Goal: Task Accomplishment & Management: Manage account settings

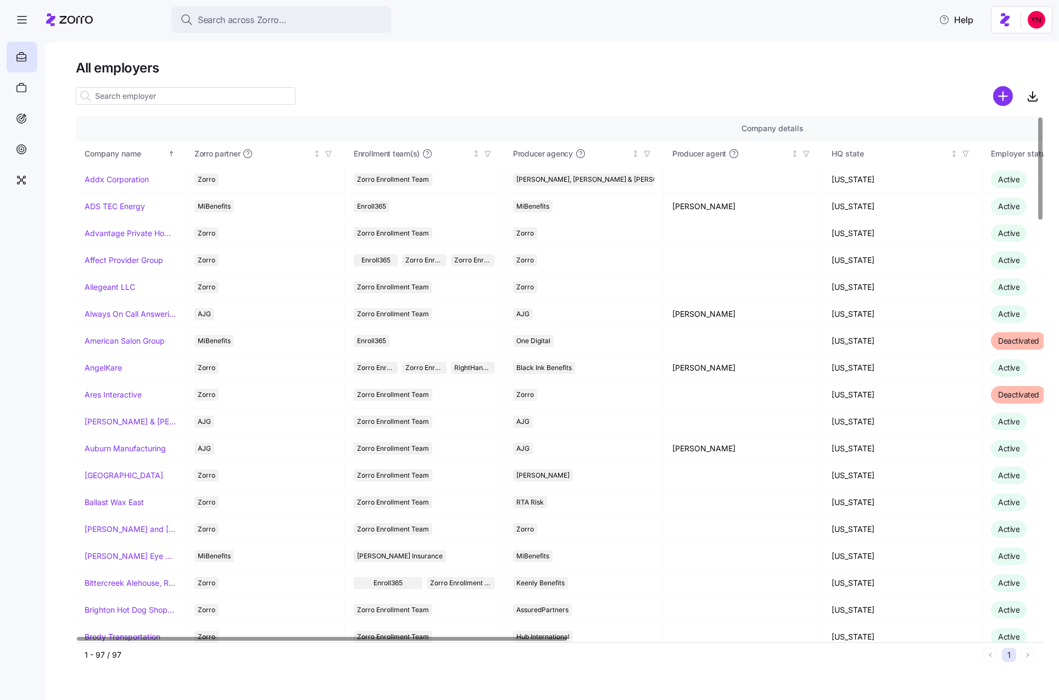
click at [154, 98] on input at bounding box center [186, 96] width 220 height 18
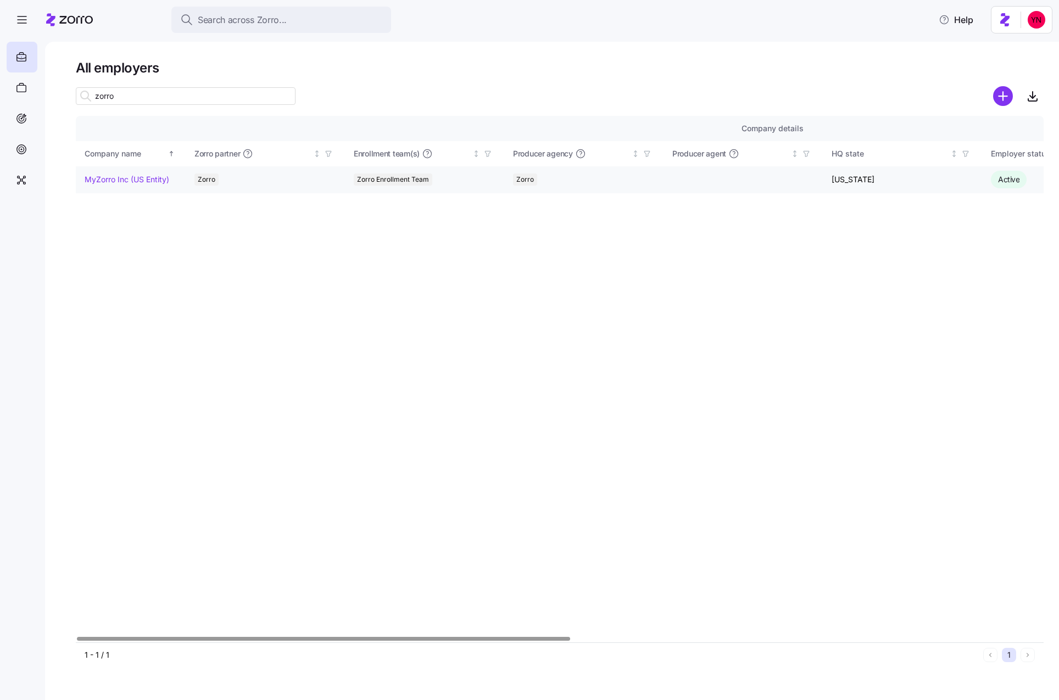
type input "zorro"
drag, startPoint x: 136, startPoint y: 181, endPoint x: 237, endPoint y: 213, distance: 106.1
click at [136, 181] on link "MyZorro Inc (US Entity)" at bounding box center [127, 179] width 85 height 11
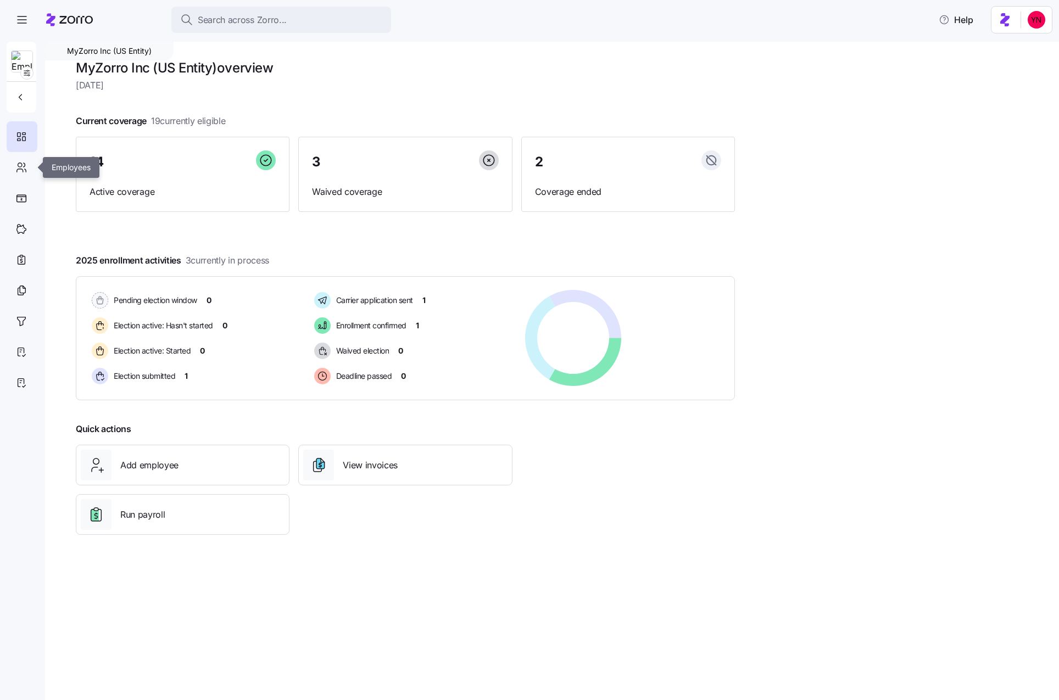
drag, startPoint x: 24, startPoint y: 170, endPoint x: 51, endPoint y: 177, distance: 27.8
click at [24, 170] on icon at bounding box center [21, 167] width 12 height 13
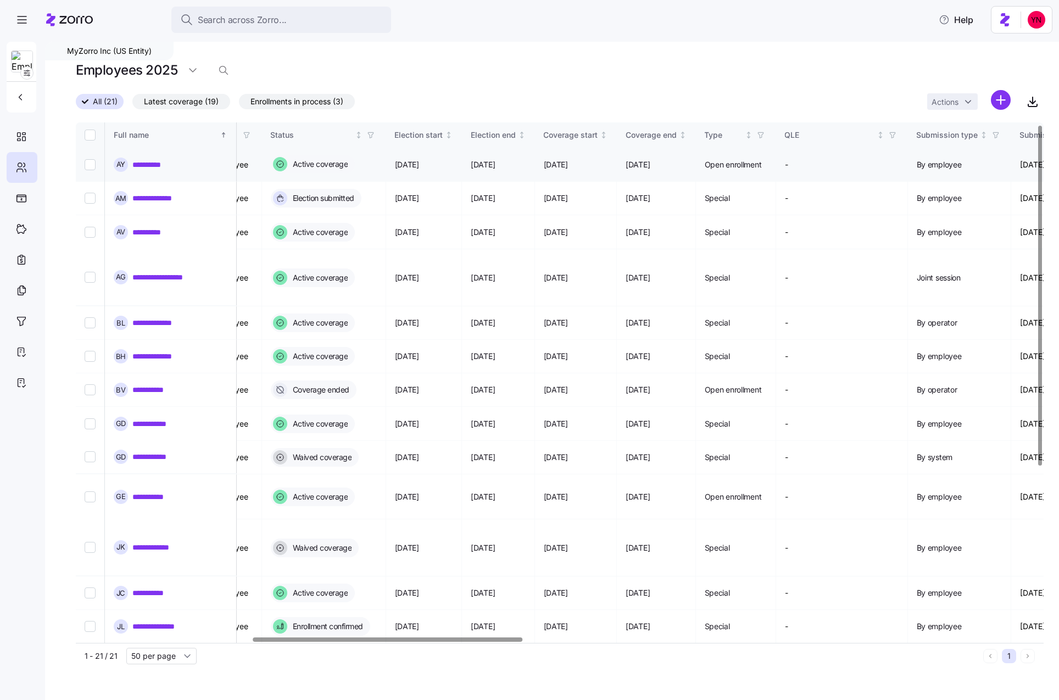
scroll to position [3, 632]
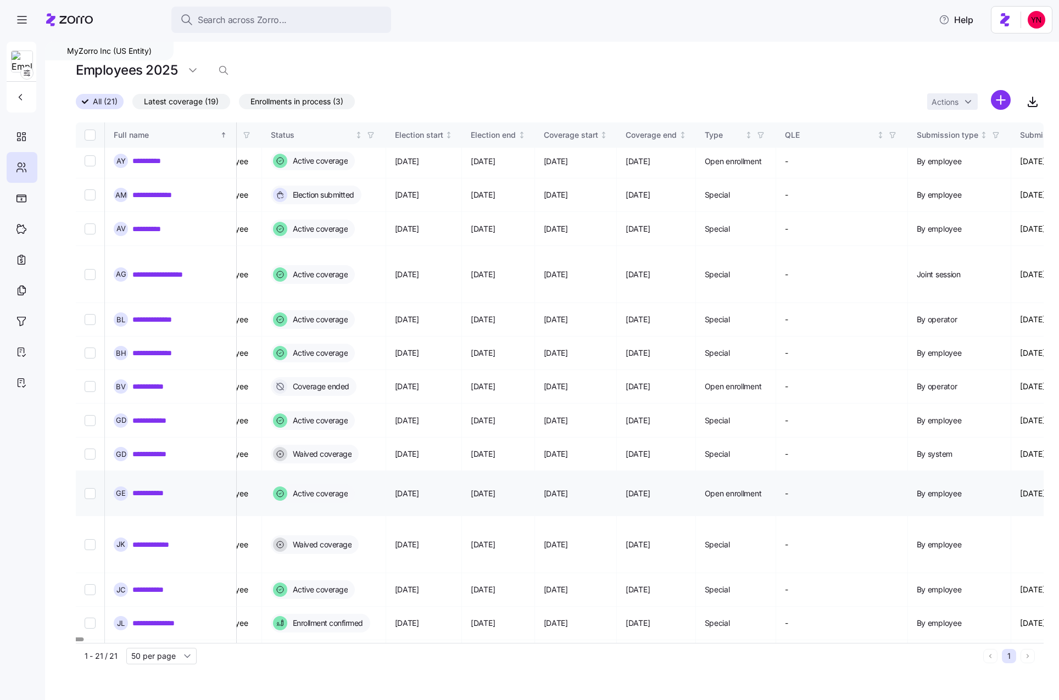
click at [139, 314] on link "**********" at bounding box center [158, 319] width 53 height 11
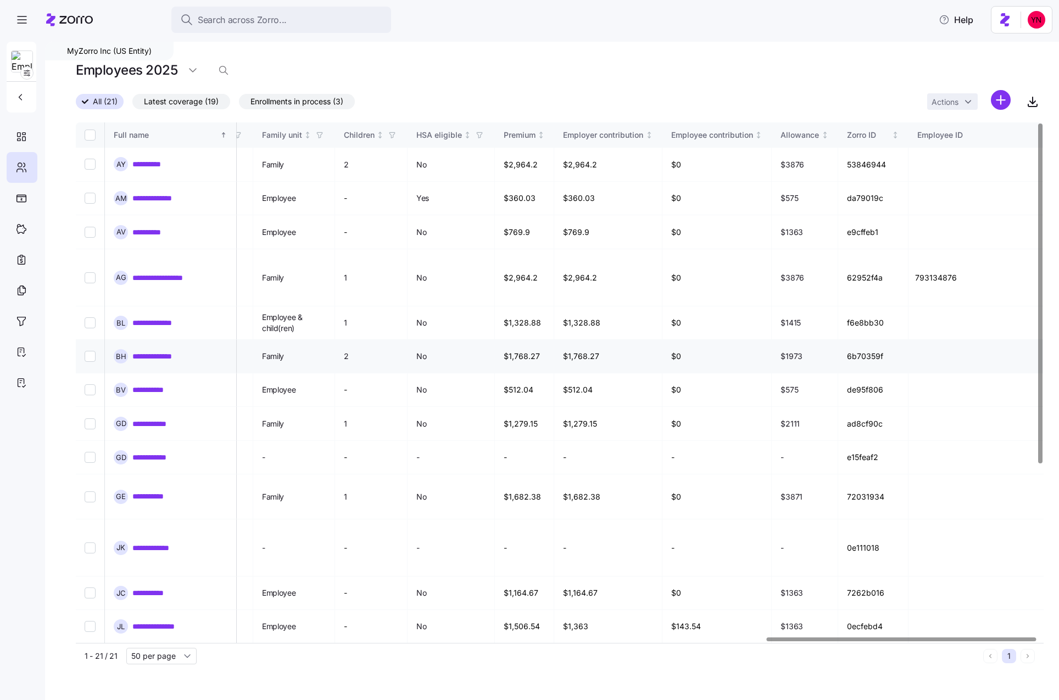
scroll to position [0, 2477]
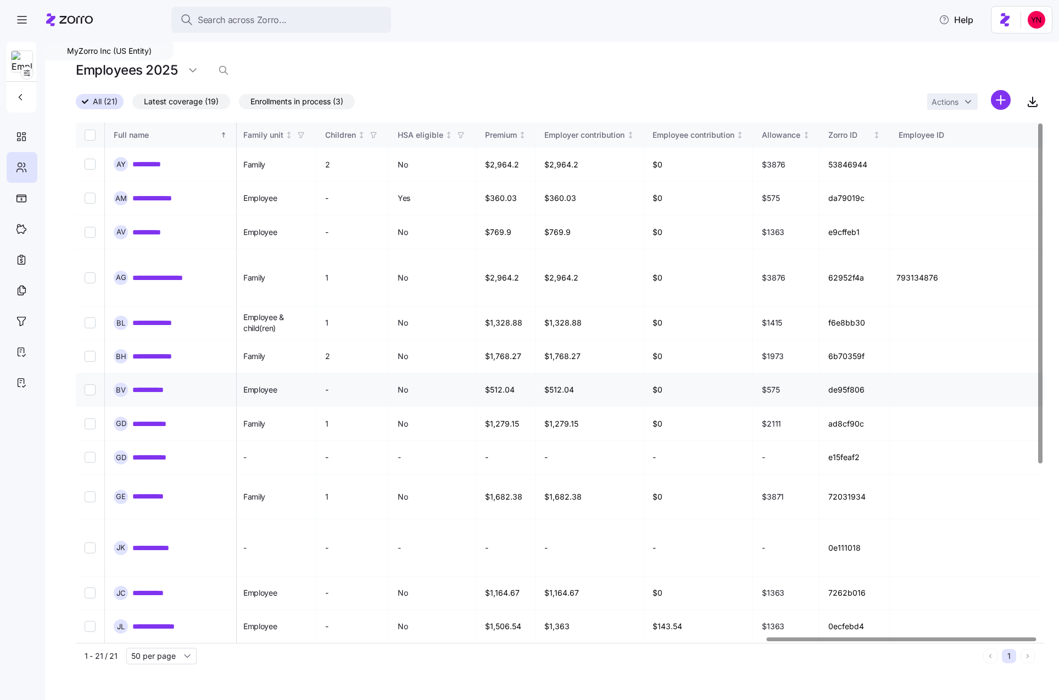
click at [166, 385] on link "**********" at bounding box center [155, 390] width 47 height 11
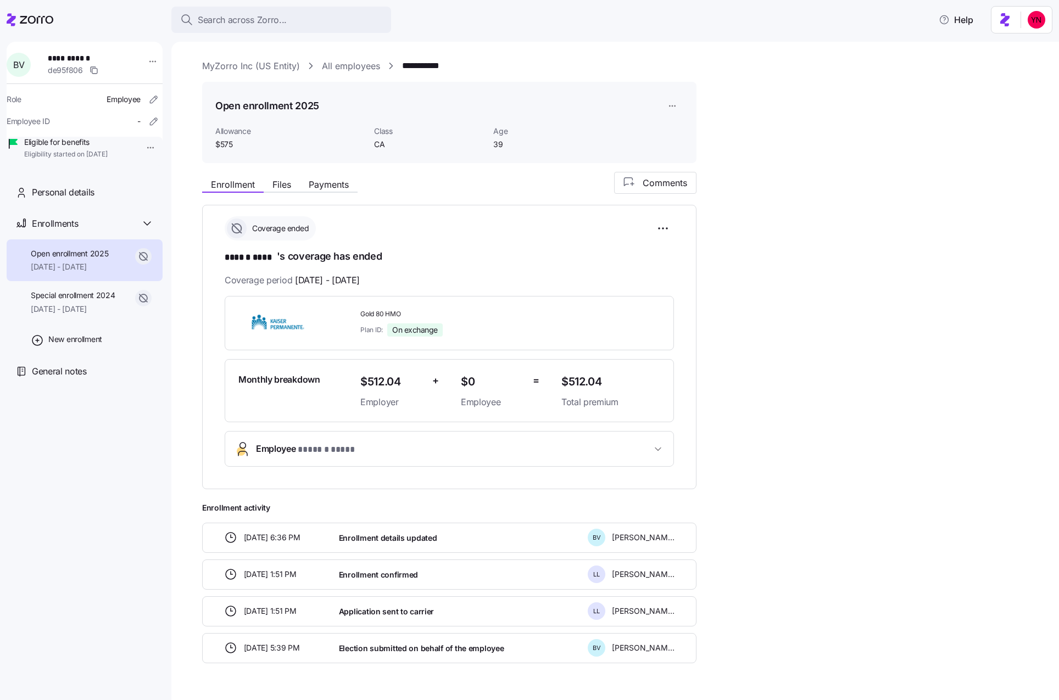
scroll to position [28, 0]
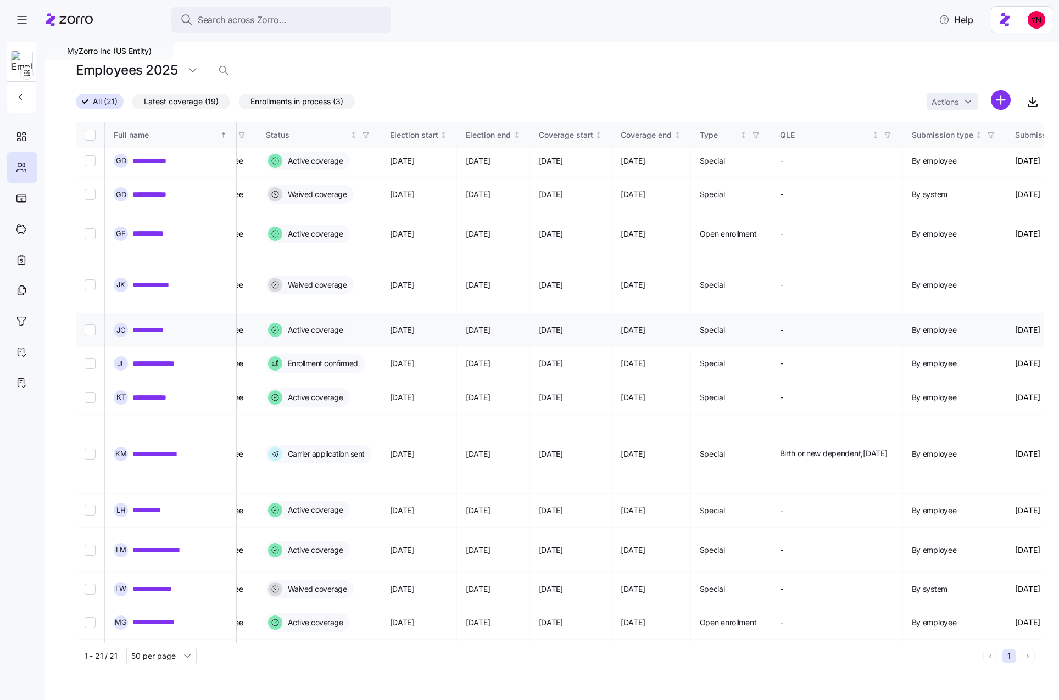
scroll to position [264, 609]
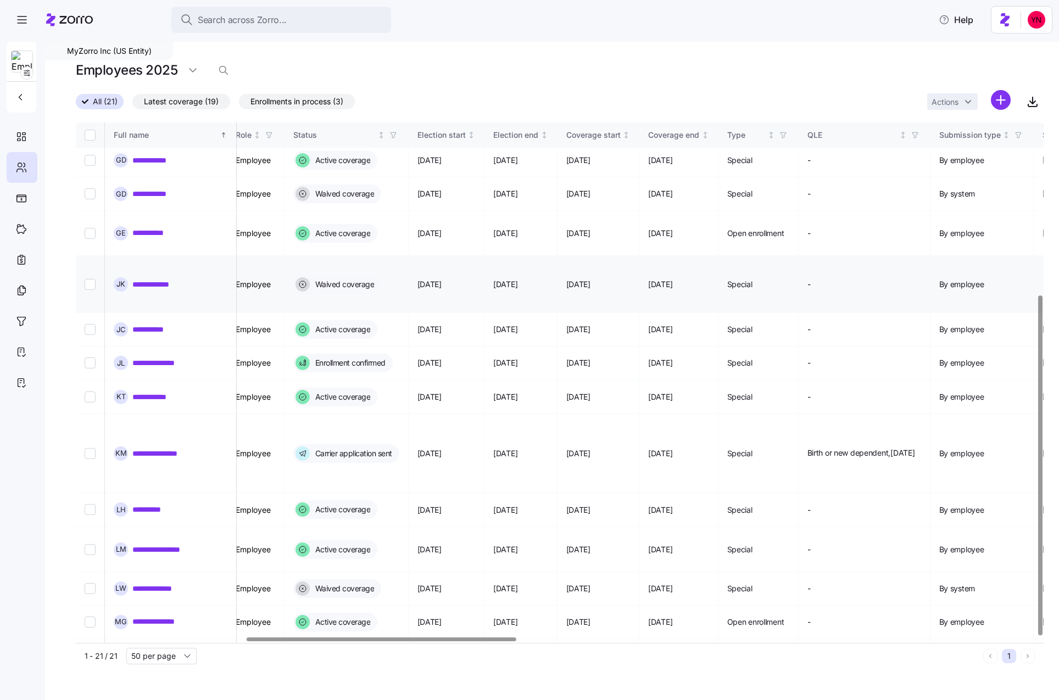
drag, startPoint x: 165, startPoint y: 396, endPoint x: 607, endPoint y: 240, distance: 468.2
click at [166, 448] on link "**********" at bounding box center [164, 453] width 65 height 11
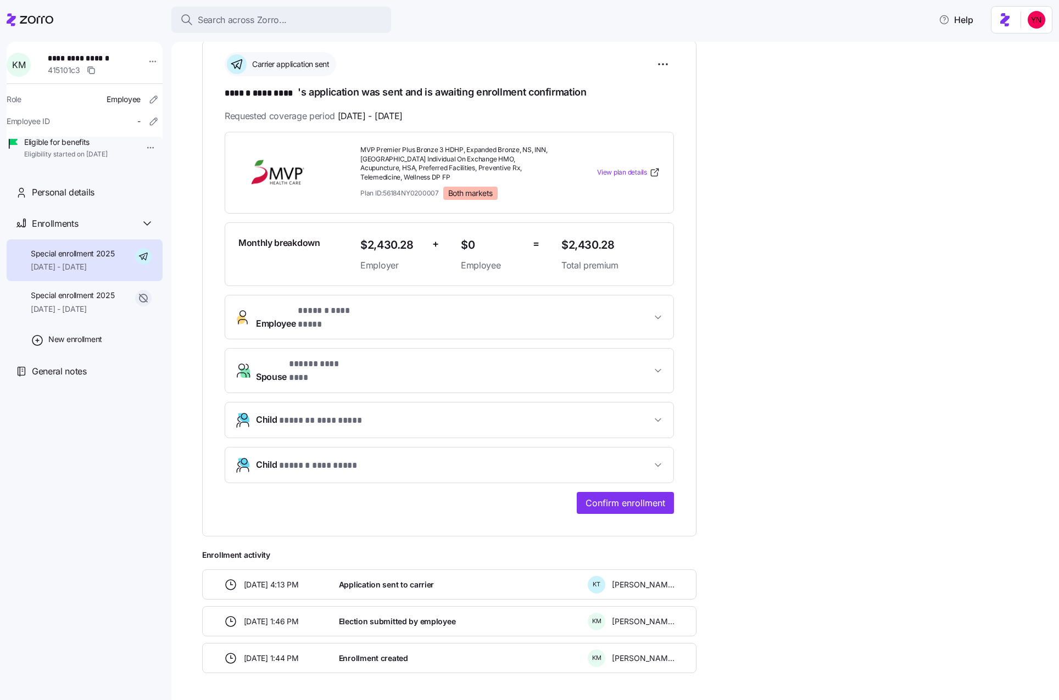
scroll to position [175, 0]
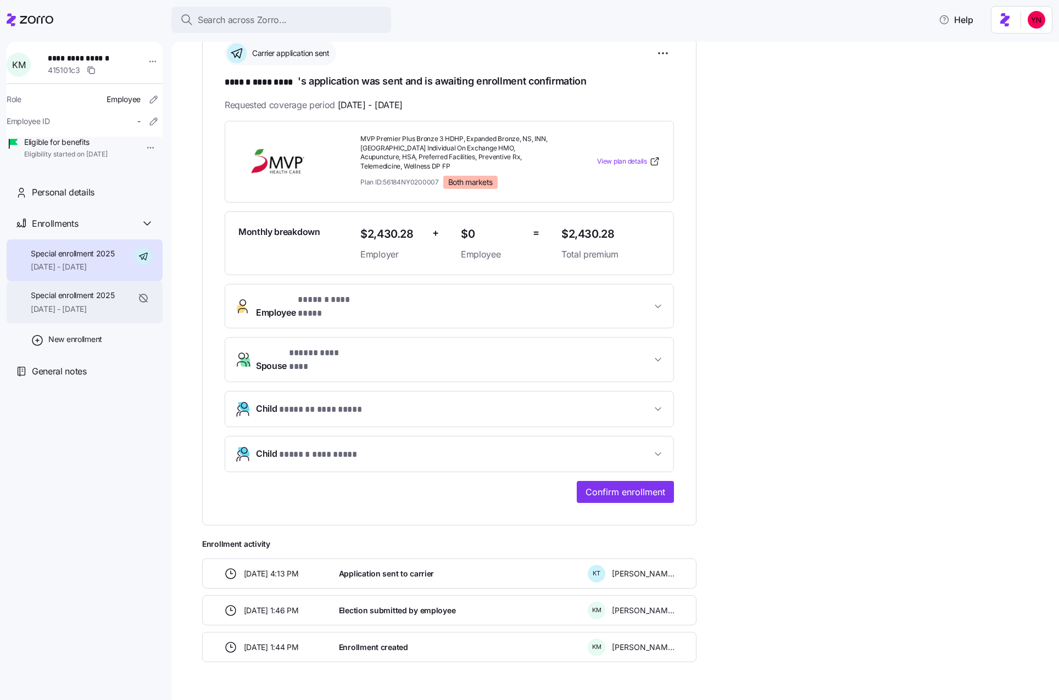
click at [63, 315] on span "[DATE] - [DATE]" at bounding box center [73, 309] width 84 height 11
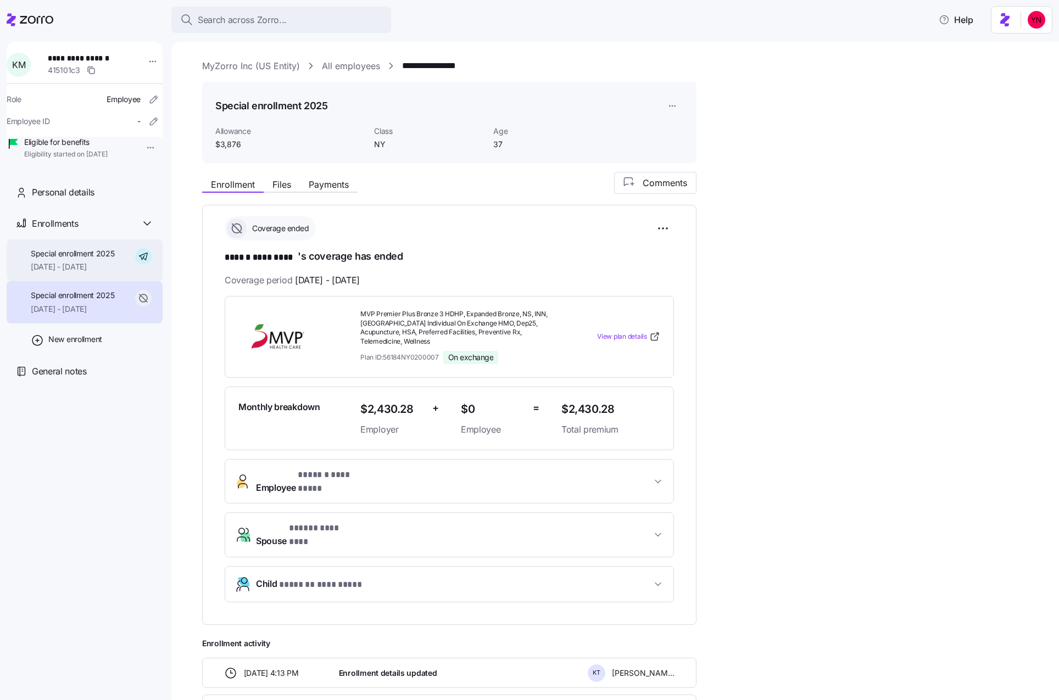
click at [67, 273] on div "Special enrollment 2025 [DATE] - [DATE]" at bounding box center [73, 260] width 84 height 25
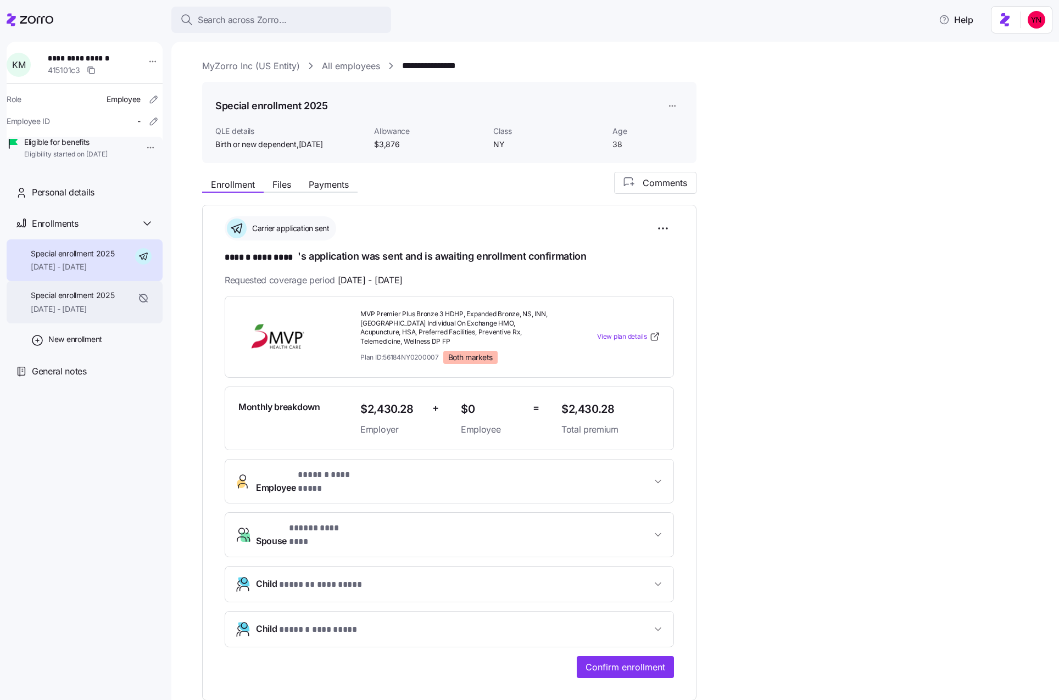
click at [71, 315] on span "[DATE] - [DATE]" at bounding box center [73, 309] width 84 height 11
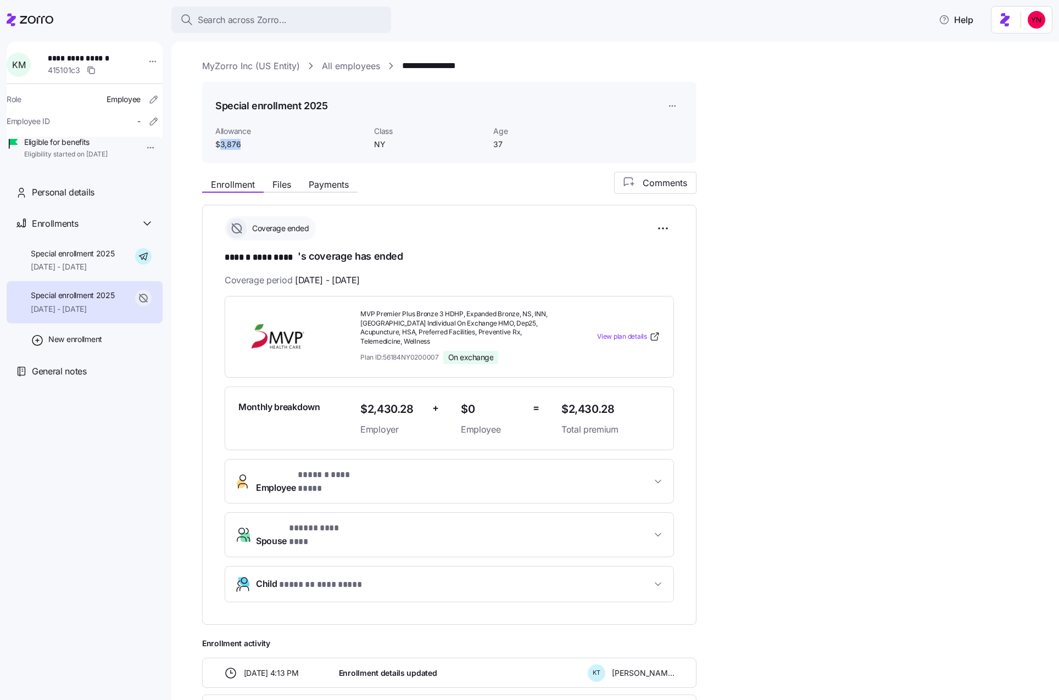
drag, startPoint x: 218, startPoint y: 143, endPoint x: 275, endPoint y: 142, distance: 56.6
click at [275, 142] on span "$3,876" at bounding box center [290, 144] width 150 height 11
click at [71, 263] on div "Special enrollment 2025 [DATE] - [DATE]" at bounding box center [85, 261] width 156 height 42
drag, startPoint x: 59, startPoint y: 24, endPoint x: 110, endPoint y: 38, distance: 53.0
click at [59, 24] on div "Search across Zorro... Help" at bounding box center [530, 19] width 1046 height 31
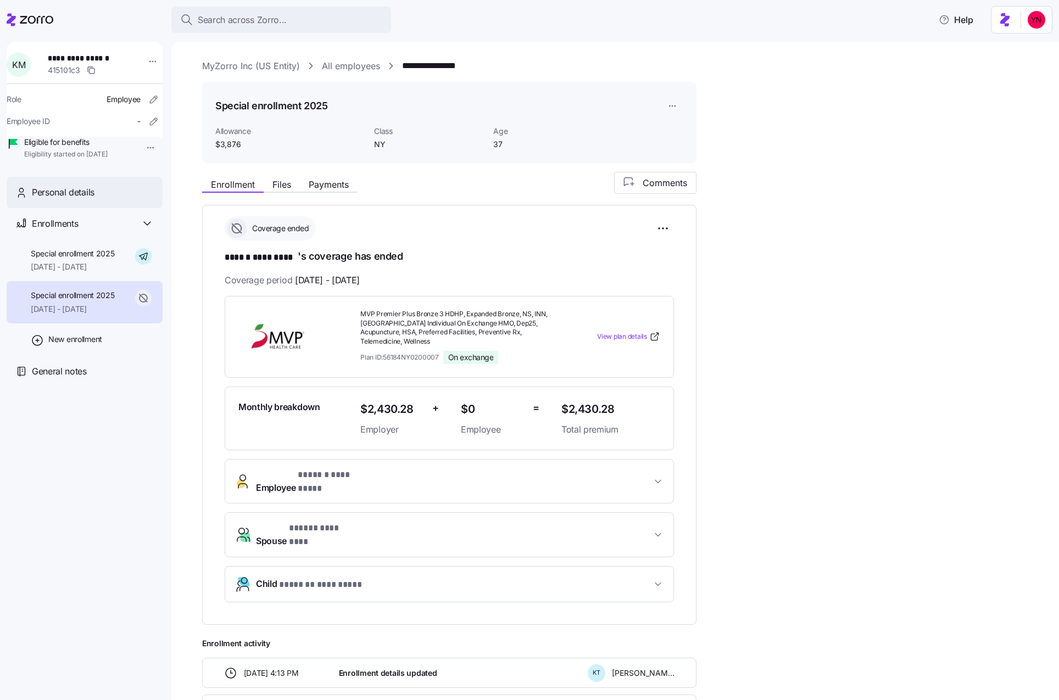
click at [39, 199] on span "Personal details" at bounding box center [63, 193] width 63 height 14
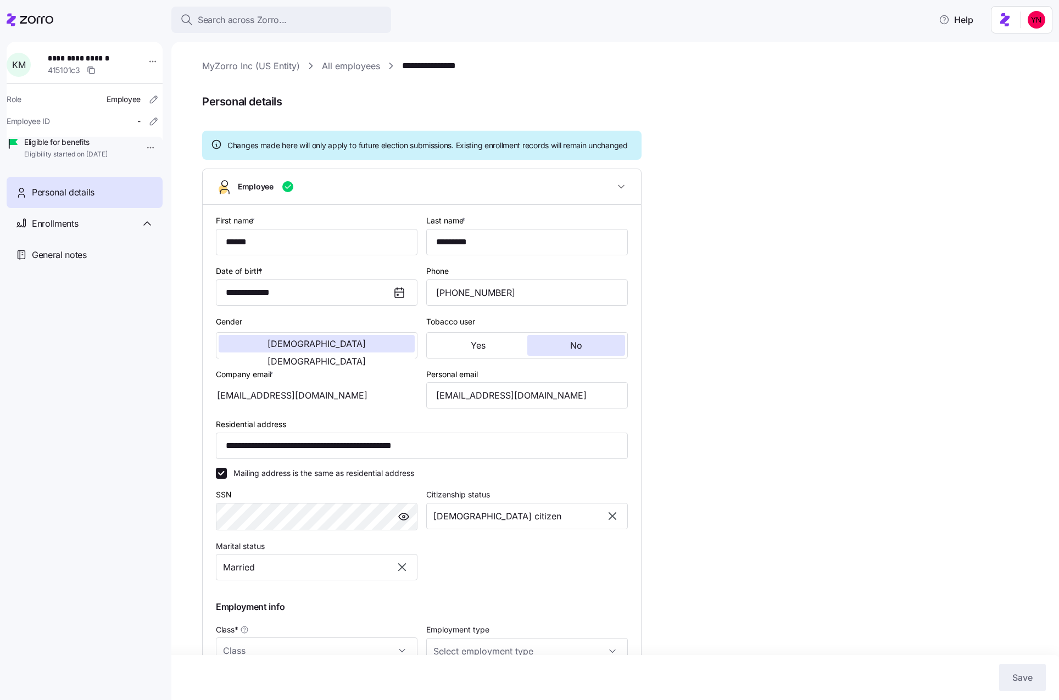
type input "NY"
drag, startPoint x: 366, startPoint y: 67, endPoint x: 331, endPoint y: 104, distance: 50.9
click at [366, 67] on link "All employees" at bounding box center [351, 66] width 58 height 14
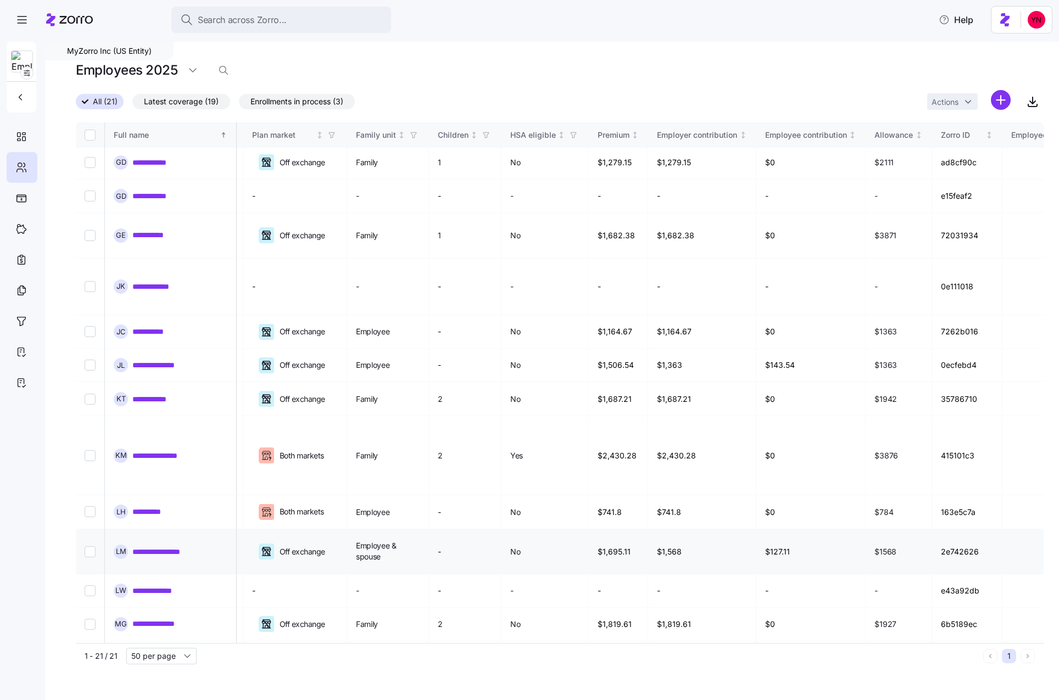
scroll to position [261, 2477]
